Goal: Task Accomplishment & Management: Manage account settings

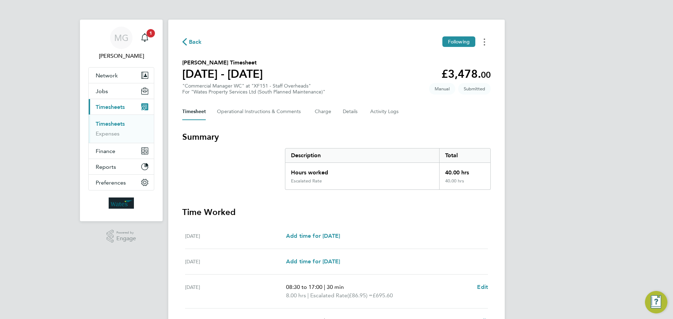
click at [486, 41] on button "Timesheets Menu" at bounding box center [484, 41] width 13 height 11
click at [456, 72] on link "Download timesheet" at bounding box center [449, 72] width 84 height 14
click at [146, 37] on icon "Main navigation" at bounding box center [145, 37] width 8 height 8
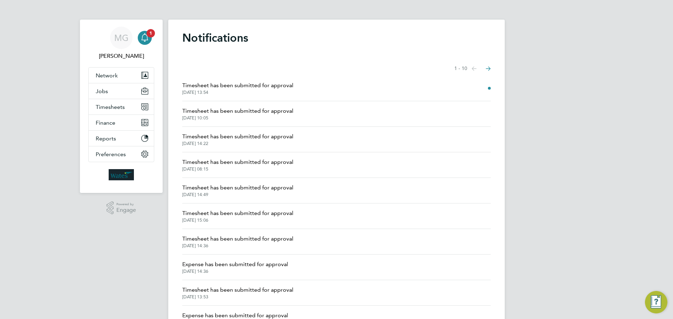
click at [237, 93] on span "22 Aug 2025, 13:54" at bounding box center [237, 93] width 111 height 6
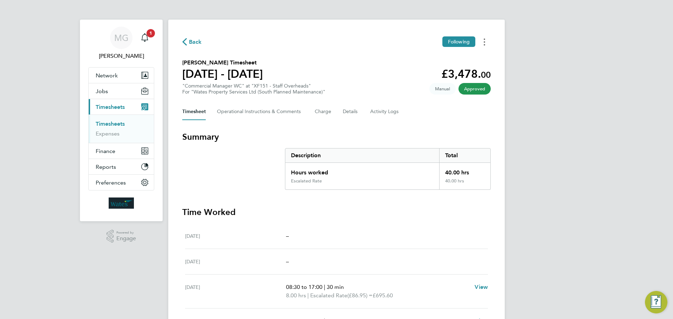
click at [486, 43] on button "Timesheets Menu" at bounding box center [484, 41] width 13 height 11
click at [451, 57] on link "Download timesheet" at bounding box center [449, 57] width 84 height 14
click at [478, 254] on div "Sun 10 Aug –" at bounding box center [336, 262] width 303 height 26
click at [283, 226] on div "Sat 09 Aug –" at bounding box center [336, 237] width 303 height 26
click at [453, 302] on div "Mon 18 Aug 08:30 to 17:00 | 30 min 8.00 hrs | Escalated Rate (£86.95) = £695.60…" at bounding box center [336, 292] width 303 height 34
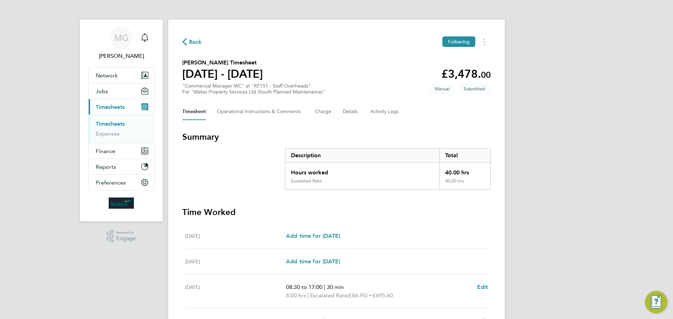
click at [557, 285] on div "MG Mary Green Notifications Applications: Network Sites Workers Jobs Positions …" at bounding box center [336, 253] width 673 height 507
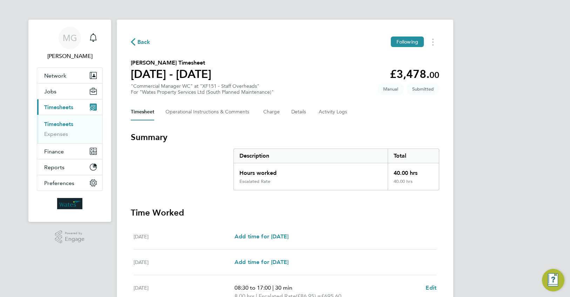
click at [542, 186] on div "MG Mary Green Notifications Applications: Network Sites Workers Jobs Positions …" at bounding box center [285, 253] width 570 height 507
drag, startPoint x: 545, startPoint y: 1, endPoint x: 279, endPoint y: 129, distance: 295.5
click at [279, 129] on div "Back Following Glynn Marlow's Timesheet 16 - 22 Aug 2025 £3,478. 00 "Commercial…" at bounding box center [285, 258] width 337 height 476
click at [208, 275] on div "Mon 18 Aug 08:30 to 17:00 | 30 min 8.00 hrs | Escalated Rate (£86.95) = £695.60…" at bounding box center [285, 292] width 303 height 34
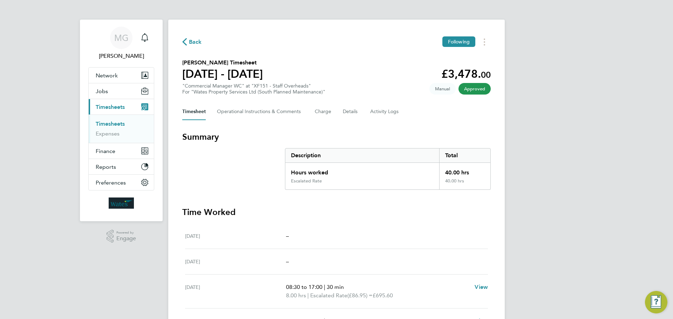
click at [108, 129] on li "Timesheets" at bounding box center [122, 126] width 53 height 10
